Goal: Task Accomplishment & Management: Manage account settings

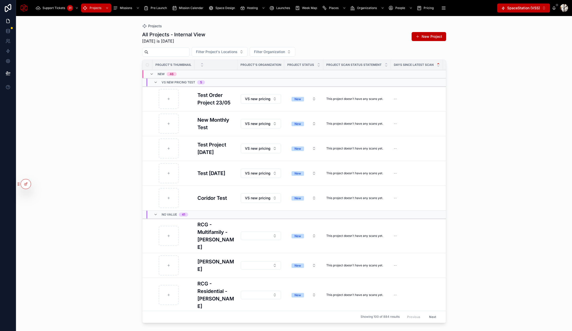
click at [231, 13] on div "Support Tickets 31 Projects Missions Pre Launch Mission Calendar Space Design H…" at bounding box center [264, 8] width 465 height 11
click at [225, 7] on span "Space Design" at bounding box center [226, 8] width 20 height 4
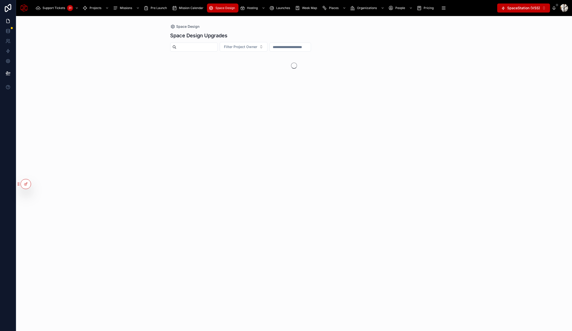
click at [203, 47] on input "text" at bounding box center [196, 47] width 41 height 7
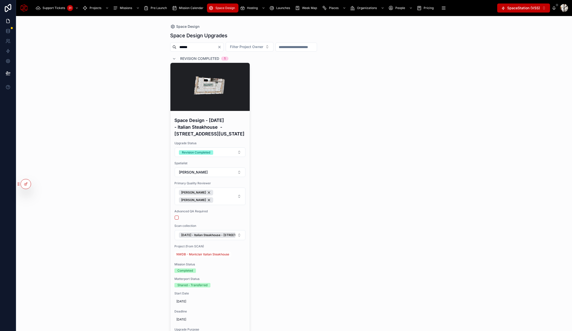
type input "******"
click at [196, 133] on h4 "Space Design - [DATE] - Italian Steakhouse - [STREET_ADDRESS][US_STATE]" at bounding box center [210, 127] width 72 height 20
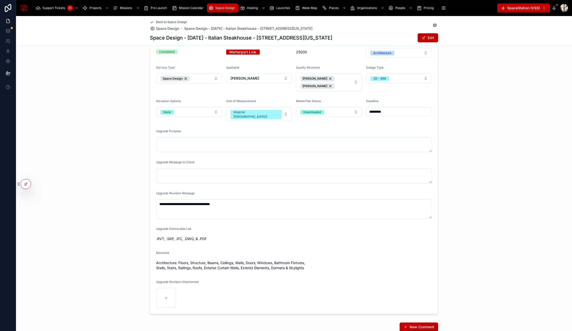
scroll to position [128, 0]
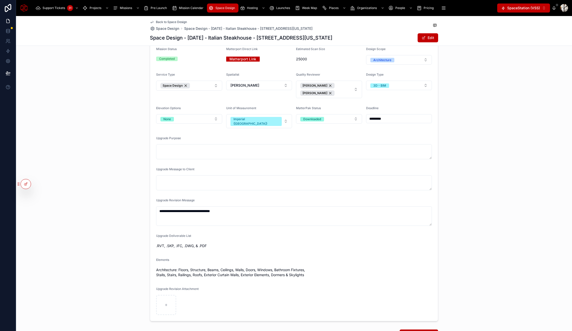
click at [176, 178] on textarea at bounding box center [294, 182] width 276 height 15
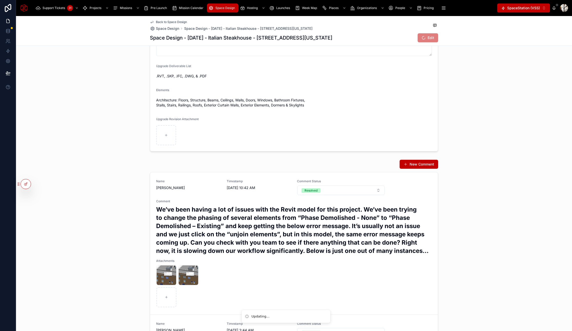
scroll to position [301, 0]
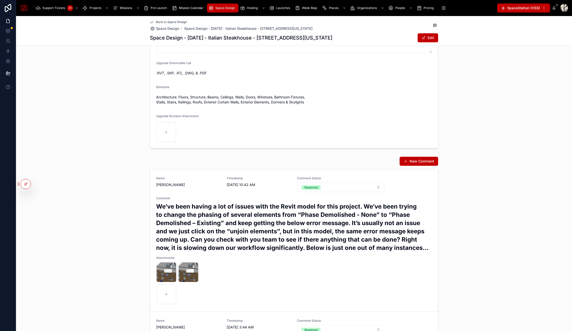
click at [162, 269] on div "image005 .png" at bounding box center [166, 272] width 20 height 20
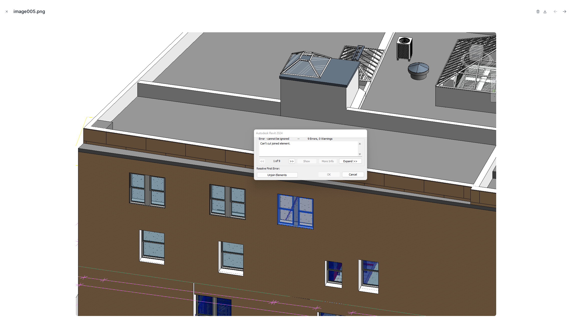
click at [7, 12] on icon "Close modal" at bounding box center [7, 12] width 2 height 2
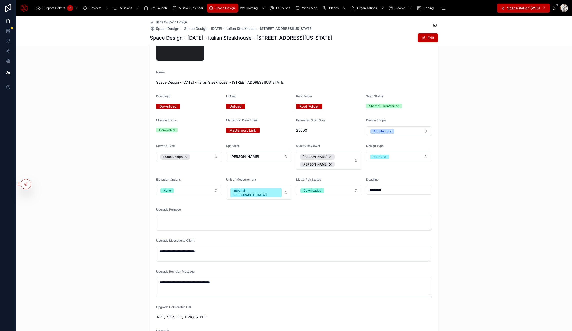
scroll to position [54, 0]
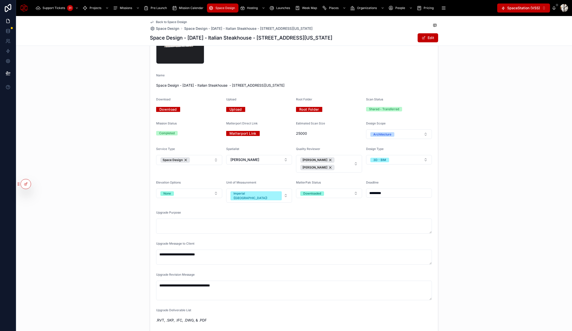
click at [200, 250] on textarea "**********" at bounding box center [294, 257] width 276 height 15
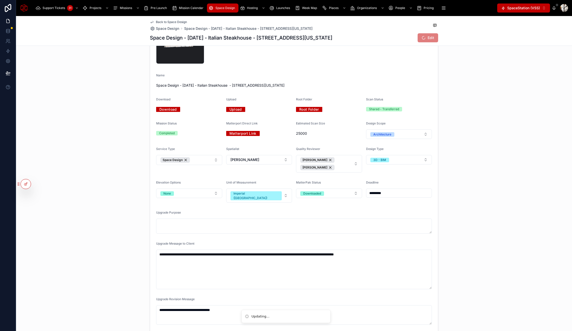
type textarea "**********"
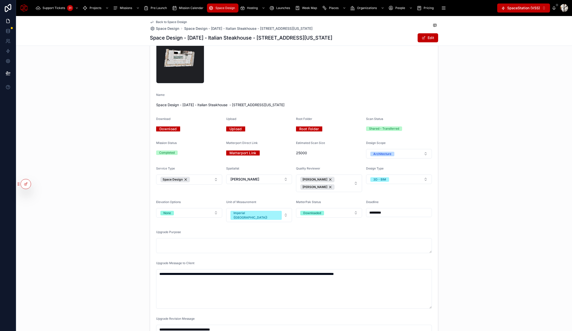
scroll to position [0, 0]
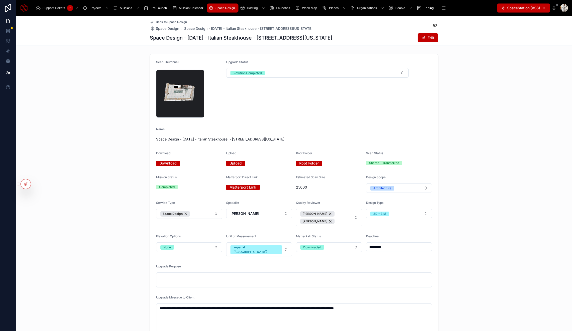
click at [277, 71] on button "Revision Completed" at bounding box center [317, 73] width 183 height 10
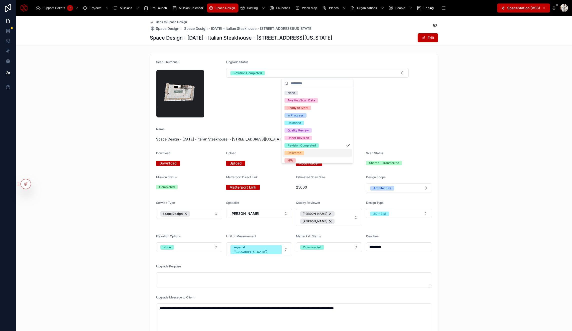
click at [303, 151] on span "Delivered" at bounding box center [295, 153] width 20 height 5
